Goal: Feedback & Contribution: Leave review/rating

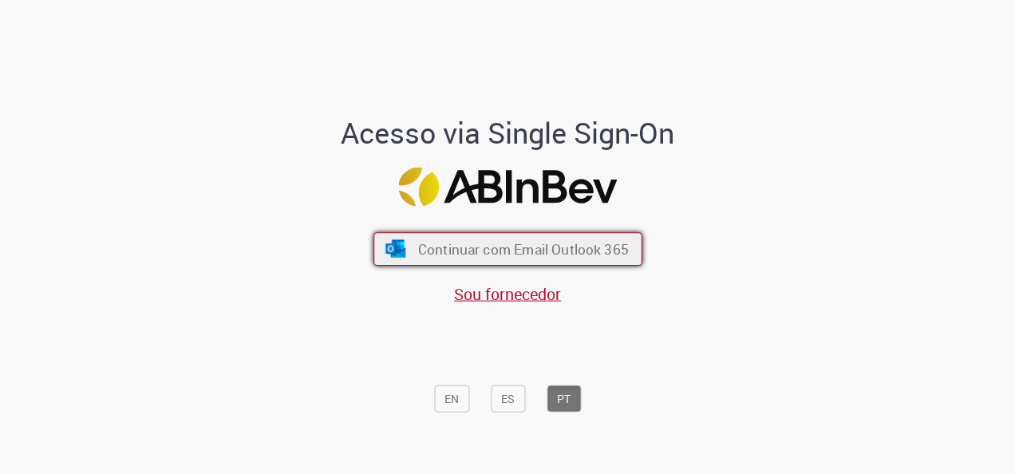
click at [547, 262] on button "Continuar com Email Outlook 365" at bounding box center [508, 249] width 269 height 34
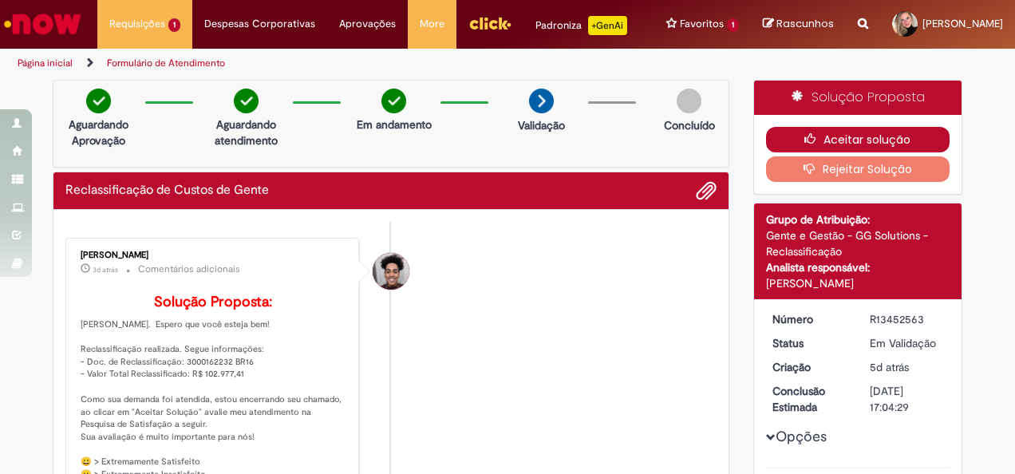
drag, startPoint x: 835, startPoint y: 134, endPoint x: 792, endPoint y: 168, distance: 54.6
click at [835, 134] on button "Aceitar solução" at bounding box center [858, 140] width 184 height 26
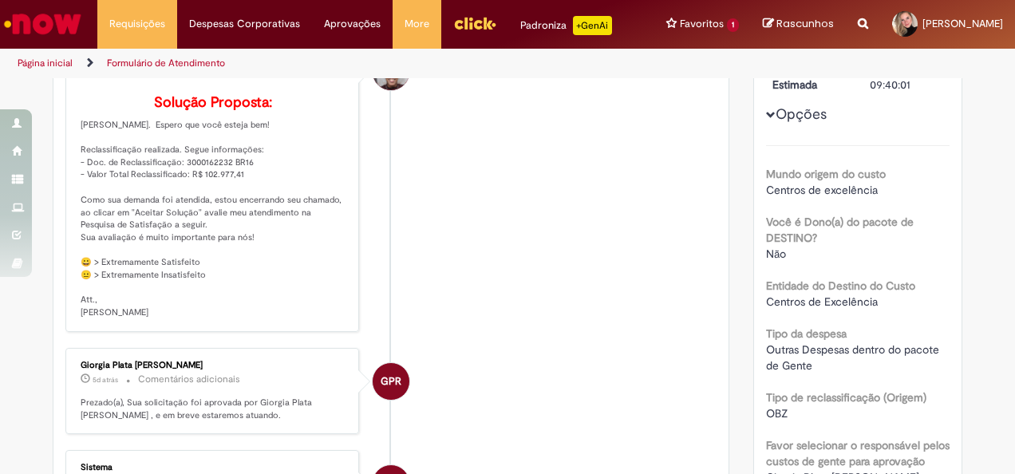
scroll to position [239, 0]
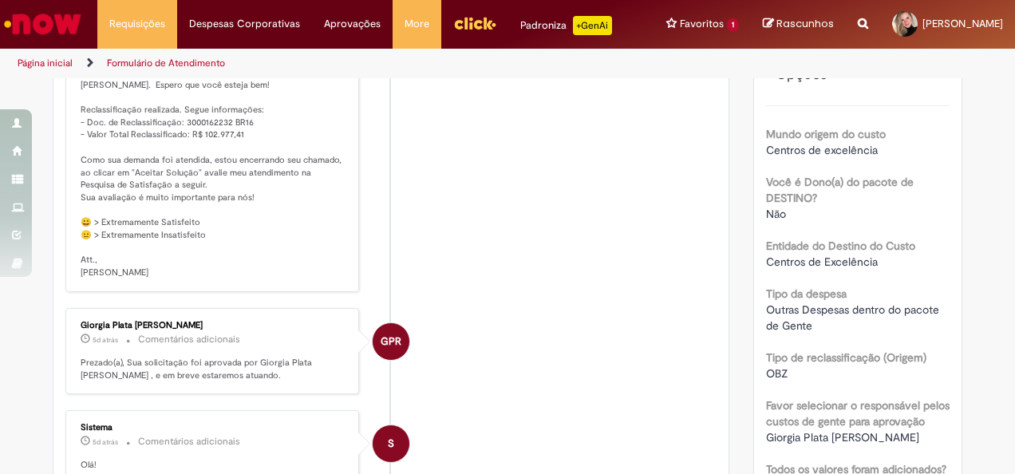
drag, startPoint x: 154, startPoint y: 246, endPoint x: 133, endPoint y: 252, distance: 21.7
click at [156, 247] on p "Solução Proposta: Oi, Bianca. Espero que você esteja bem! Reclassificação reali…" at bounding box center [214, 167] width 266 height 224
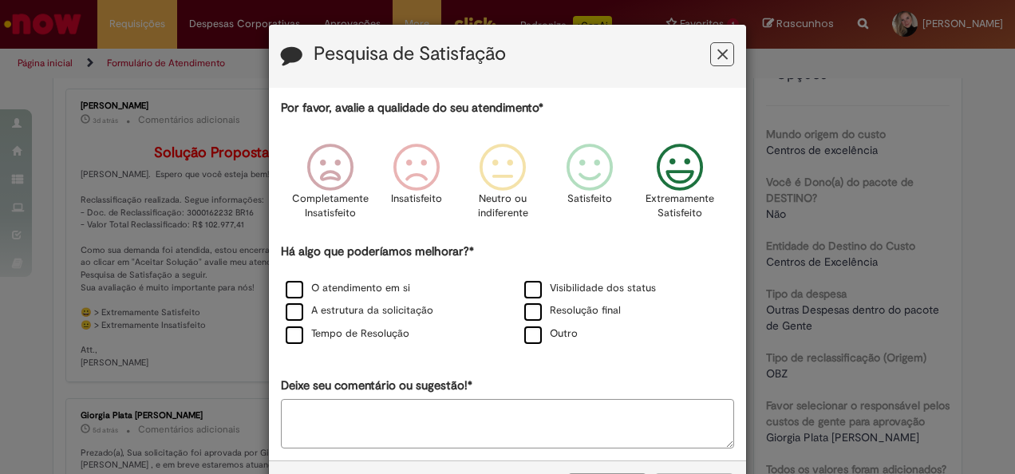
click at [682, 175] on icon "Feedback" at bounding box center [681, 168] width 60 height 48
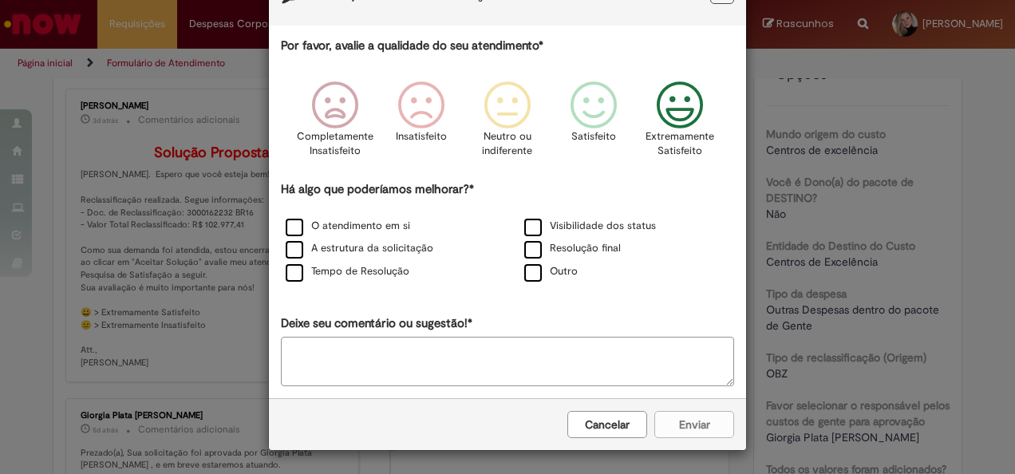
click at [378, 355] on textarea "Deixe seu comentário ou sugestão!*" at bounding box center [507, 361] width 453 height 49
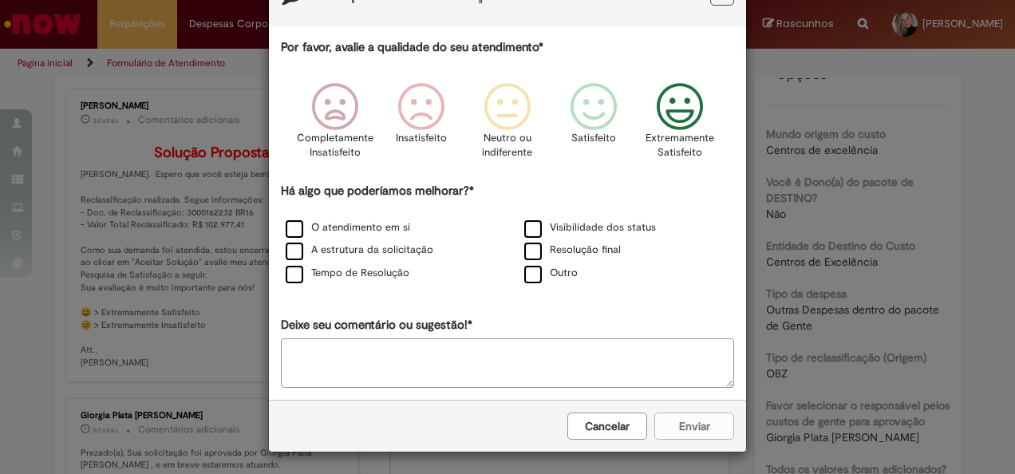
type textarea "*"
type textarea "**********"
click at [690, 425] on div "Cancelar Enviar" at bounding box center [507, 426] width 477 height 52
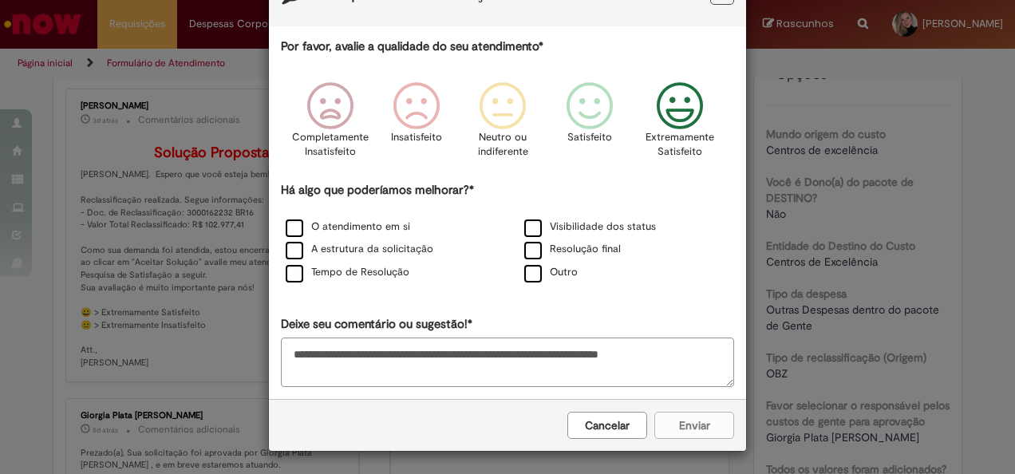
click at [689, 101] on icon "Feedback" at bounding box center [681, 106] width 60 height 48
click at [330, 225] on label "O atendimento em si" at bounding box center [348, 227] width 125 height 15
click at [580, 244] on label "Resolução final" at bounding box center [572, 250] width 97 height 15
click at [314, 273] on label "Tempo de Resolução" at bounding box center [348, 273] width 124 height 15
drag, startPoint x: 686, startPoint y: 413, endPoint x: 695, endPoint y: 414, distance: 9.7
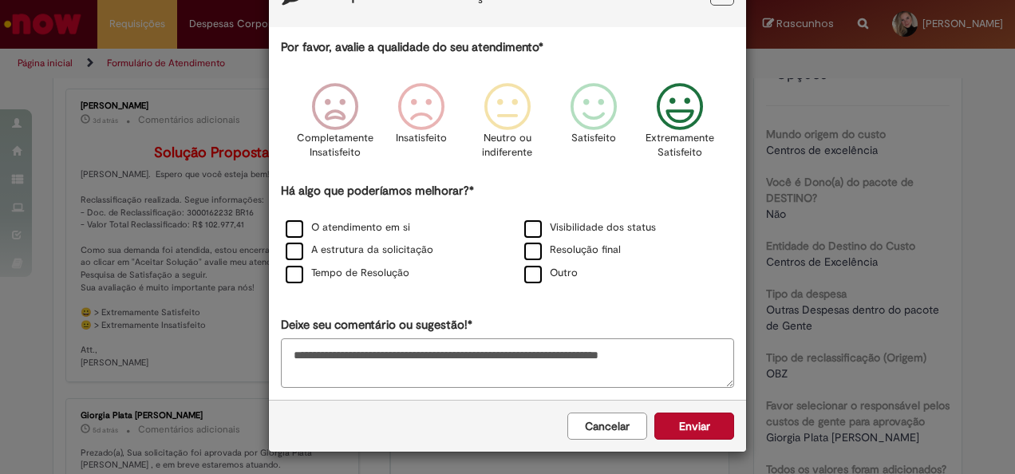
click at [686, 413] on button "Enviar" at bounding box center [695, 426] width 80 height 27
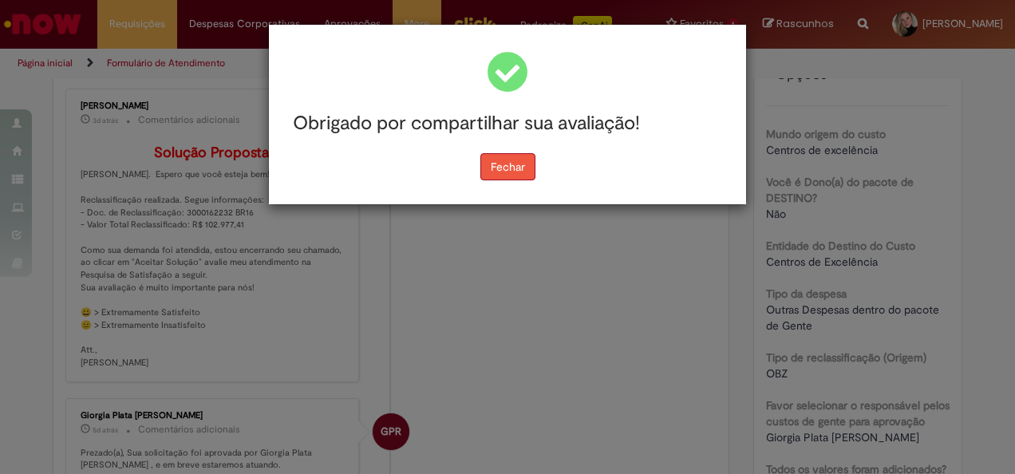
click at [505, 172] on button "Fechar" at bounding box center [508, 166] width 55 height 27
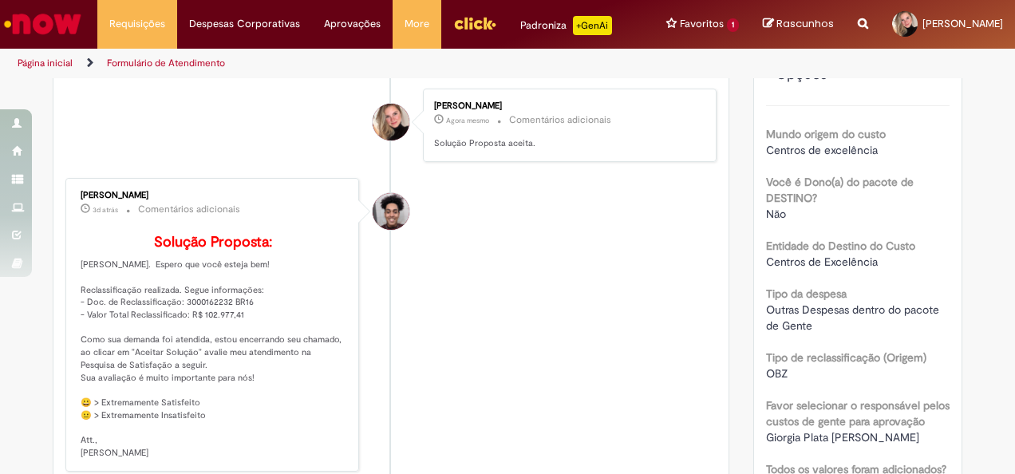
click at [156, 137] on li "Bianca Stefanovicians Agora mesmo Agora mesmo Comentários adicionais Solução Pr…" at bounding box center [390, 126] width 651 height 74
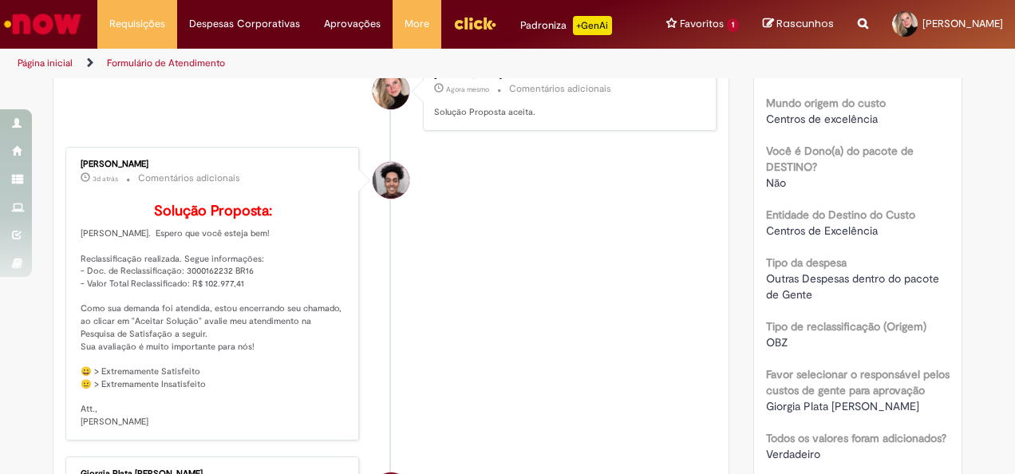
scroll to position [319, 0]
